Goal: Task Accomplishment & Management: Complete application form

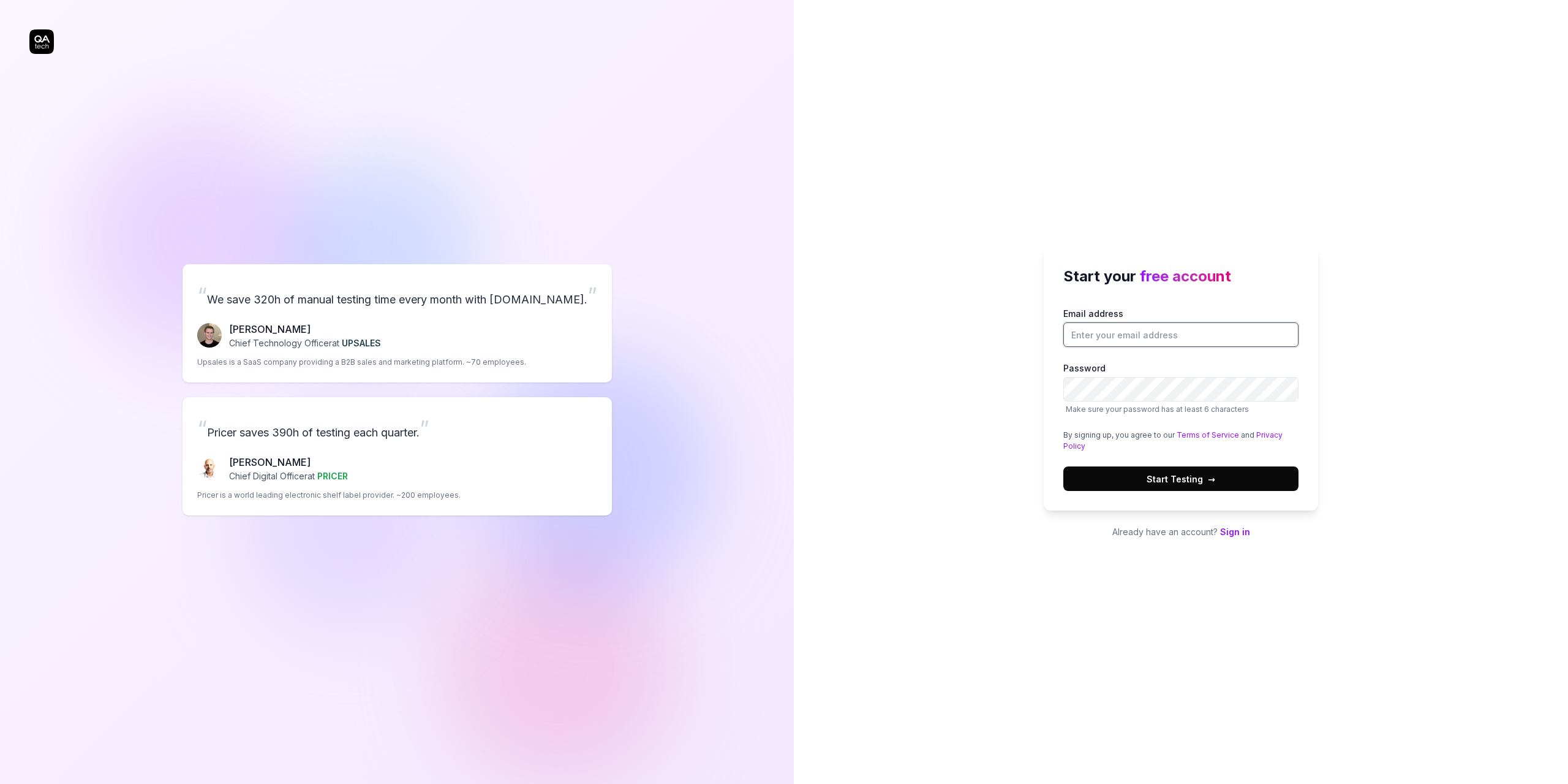
click at [1131, 334] on input "Email address" at bounding box center [1181, 334] width 235 height 24
click at [1148, 333] on input "Email address" at bounding box center [1181, 334] width 235 height 24
type input "[EMAIL_ADDRESS][DOMAIN_NAME]"
click at [1190, 474] on span "Start Testing →" at bounding box center [1181, 478] width 69 height 13
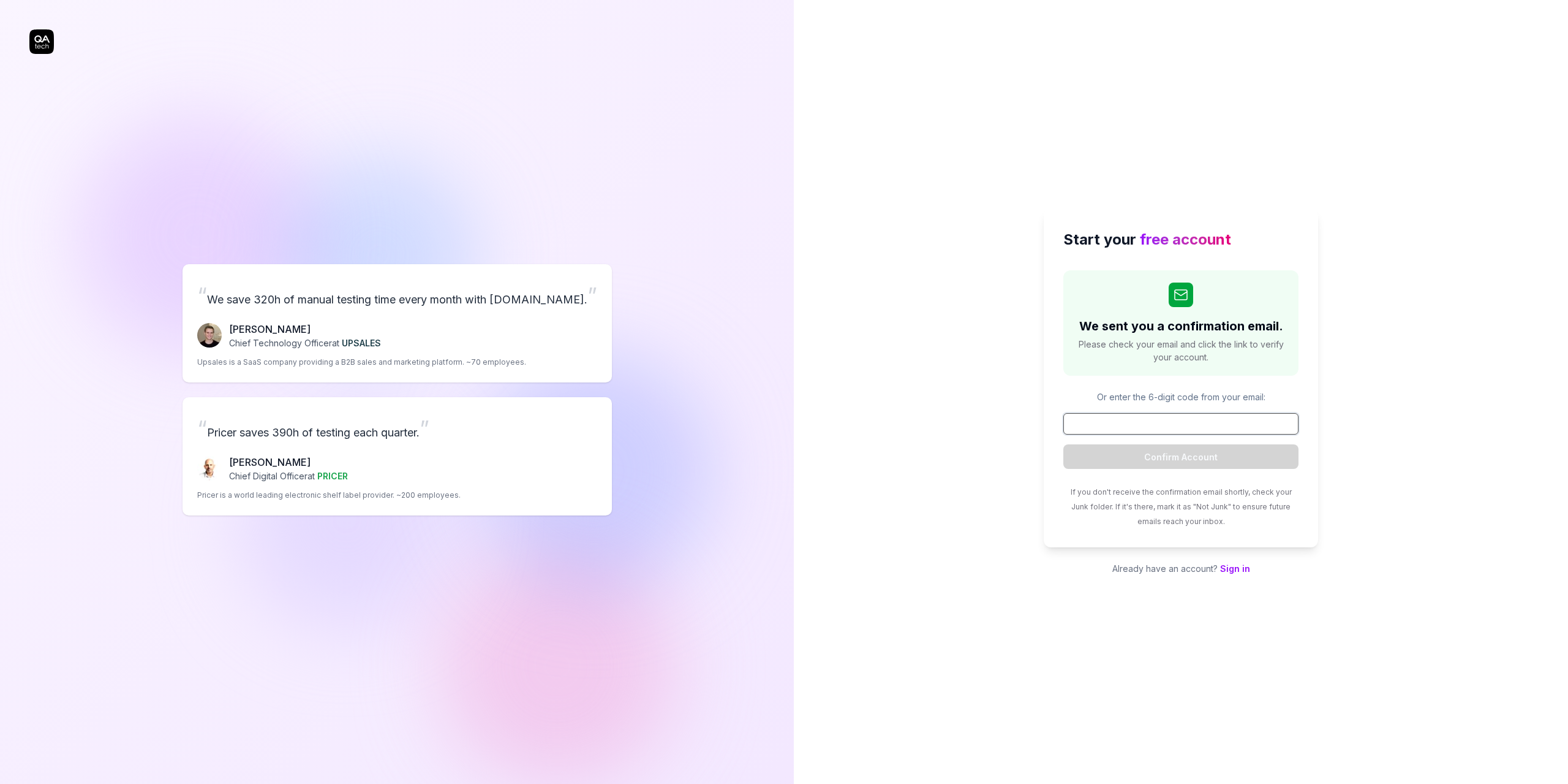
click at [1193, 426] on input at bounding box center [1181, 423] width 235 height 22
type input "402275"
click at [1171, 459] on button "Confirm Account" at bounding box center [1181, 457] width 235 height 24
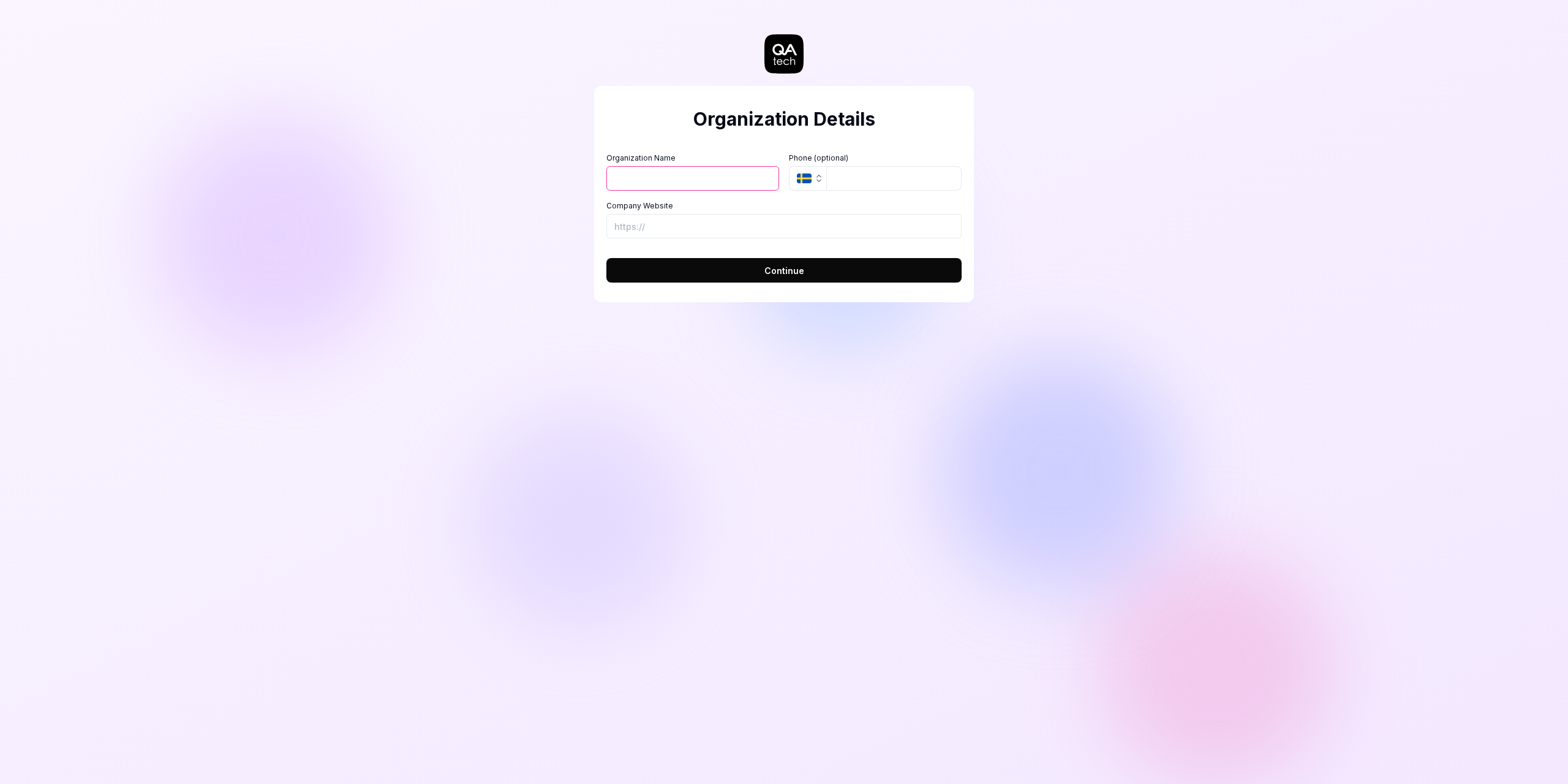
click at [649, 173] on input "Organization Name" at bounding box center [692, 178] width 173 height 24
type input "j"
type input "金山办公"
click at [876, 172] on input "tel" at bounding box center [894, 178] width 135 height 24
click at [852, 175] on input "tel" at bounding box center [894, 178] width 135 height 24
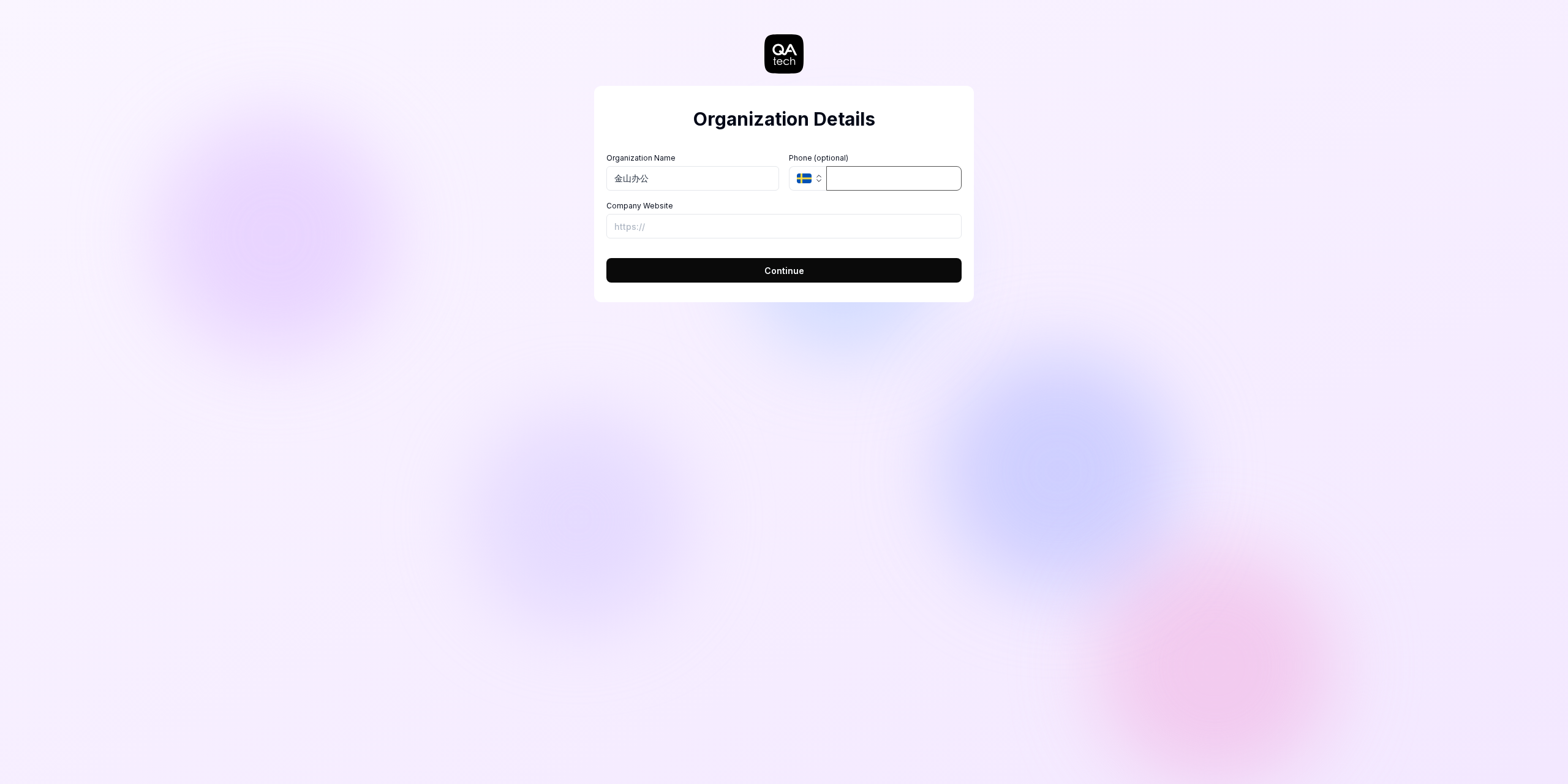
click at [848, 177] on input "tel" at bounding box center [894, 178] width 135 height 24
click at [714, 233] on input "Company Website" at bounding box center [784, 226] width 356 height 24
click at [1062, 327] on div "Organization Details Organization Name 金山办公 Organization Logo (Square minimum 2…" at bounding box center [784, 392] width 1568 height 784
click at [659, 222] on input "Company Website" at bounding box center [784, 226] width 356 height 24
type input "[URL][DOMAIN_NAME]"
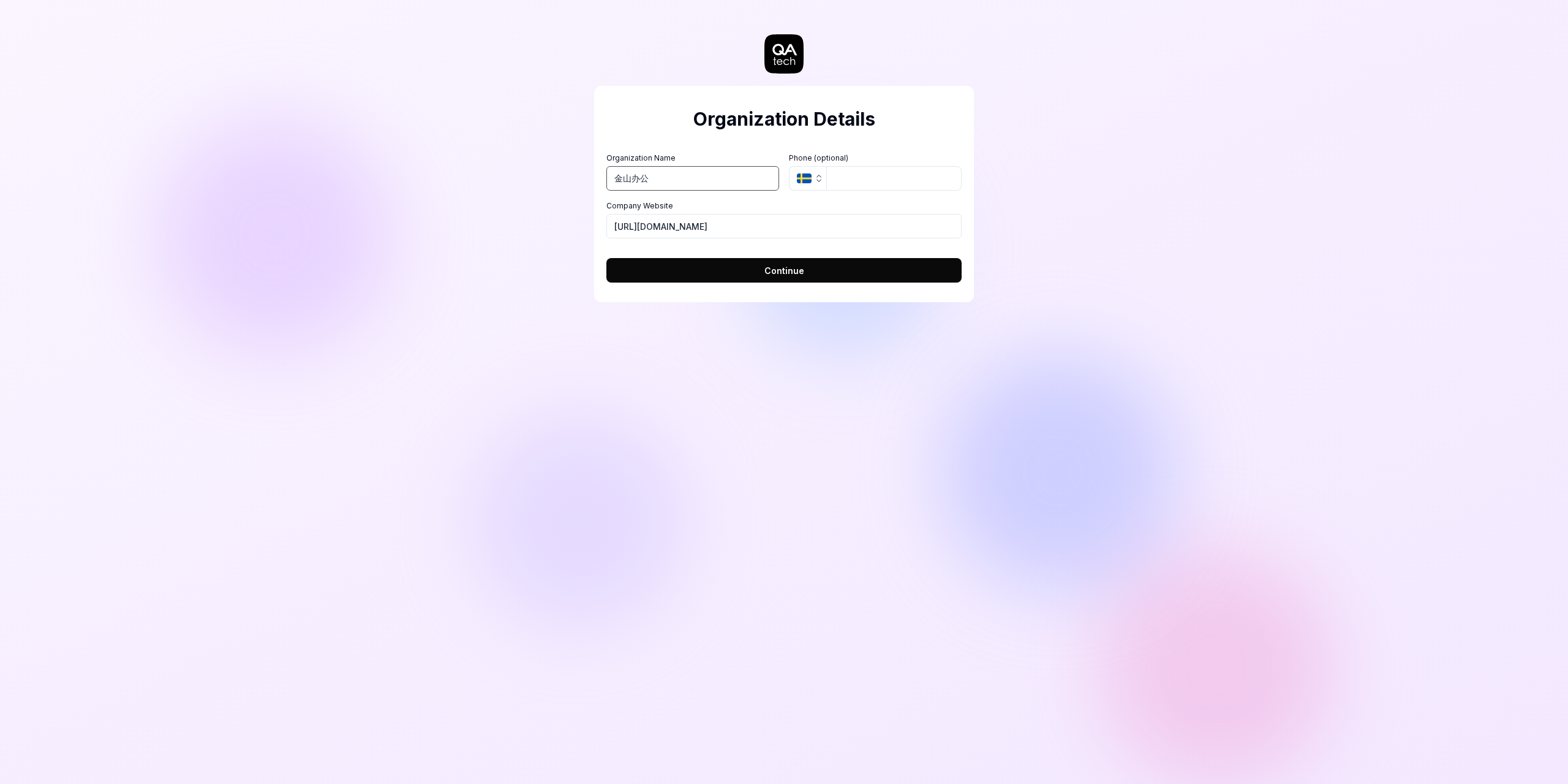
click at [663, 182] on input "金山办公" at bounding box center [692, 178] width 173 height 24
drag, startPoint x: 786, startPoint y: 227, endPoint x: 918, endPoint y: 239, distance: 132.5
click at [918, 239] on form "Organization Name 金山办公 Organization Logo (Square minimum 256x256px) Click to up…" at bounding box center [784, 214] width 356 height 137
click at [689, 173] on input "金山办公" at bounding box center [692, 178] width 173 height 24
drag, startPoint x: 686, startPoint y: 174, endPoint x: 411, endPoint y: 174, distance: 275.0
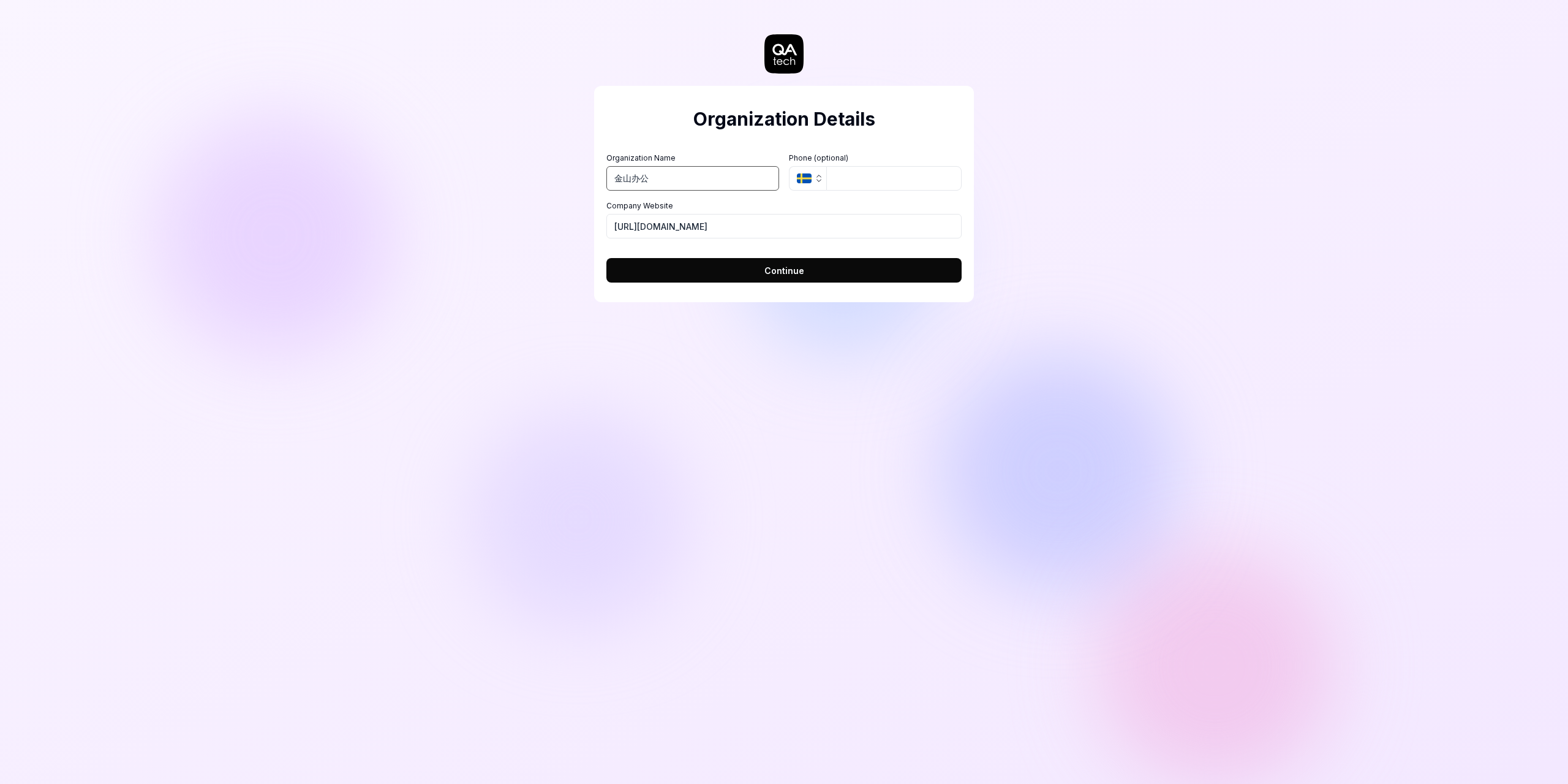
click at [411, 174] on div "Organization Details Organization Name 金山办公 Organization Logo (Square minimum 2…" at bounding box center [784, 392] width 1568 height 784
click at [809, 273] on button "Continue" at bounding box center [784, 270] width 356 height 24
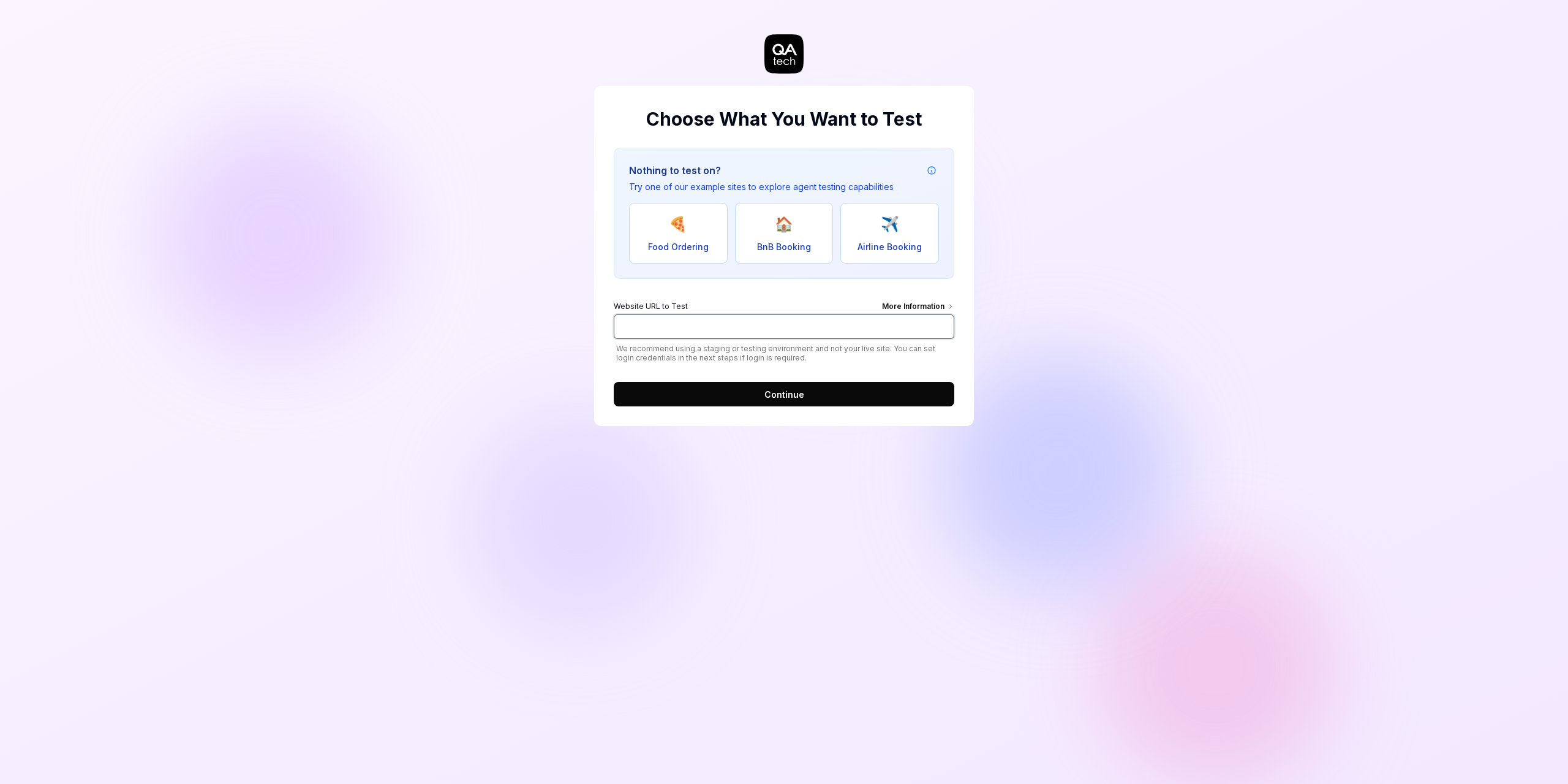
click at [819, 320] on input "Website URL to Test More Information" at bounding box center [784, 327] width 341 height 24
drag, startPoint x: 395, startPoint y: 258, endPoint x: 466, endPoint y: 168, distance: 114.6
click at [395, 258] on div "Choose What You Want to Test Nothing to test on? Try one of our example sites t…" at bounding box center [784, 392] width 1568 height 784
